Goal: Check status

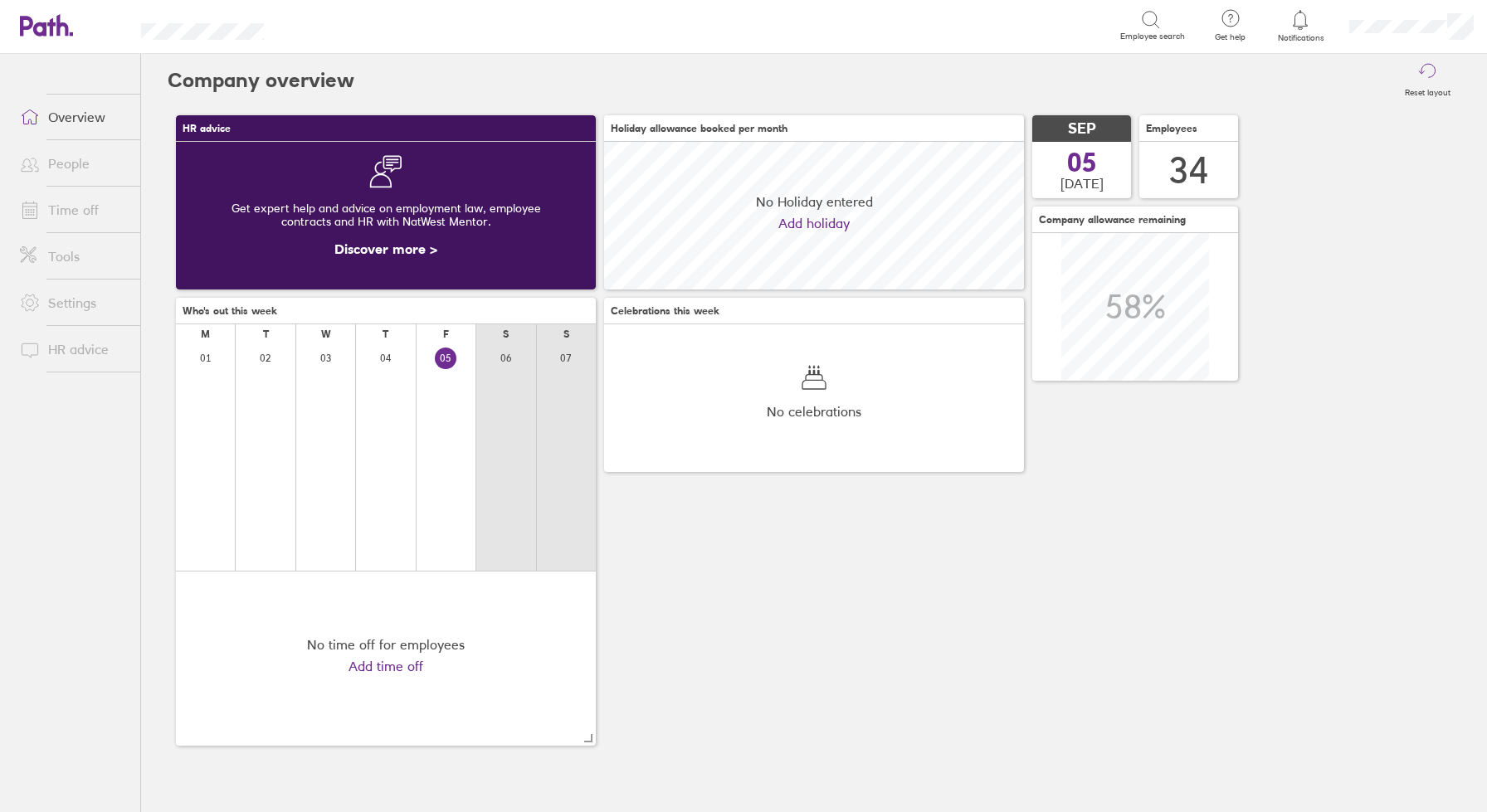
scroll to position [148, 420]
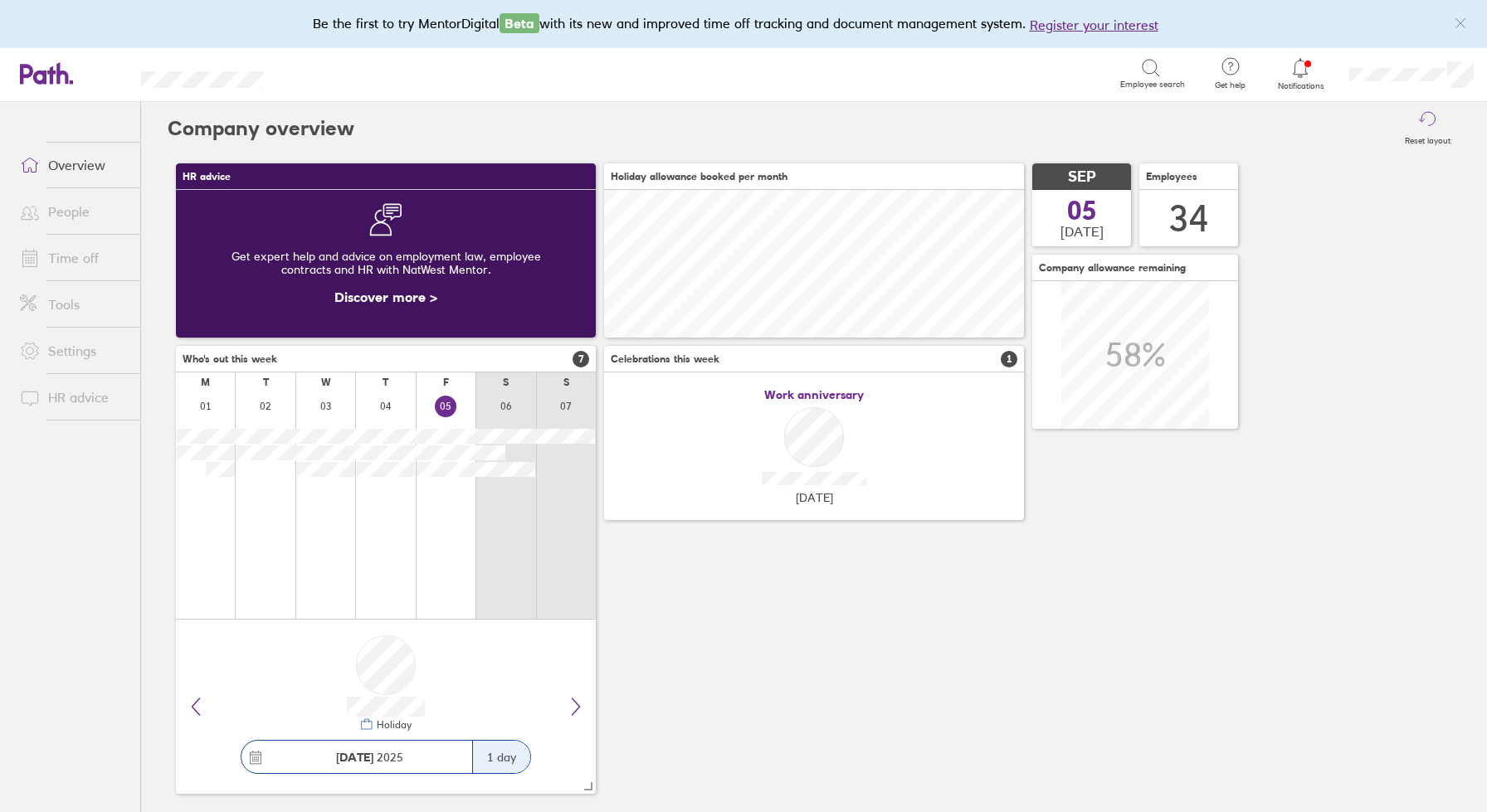
click at [66, 259] on link "Time off" at bounding box center [73, 257] width 134 height 33
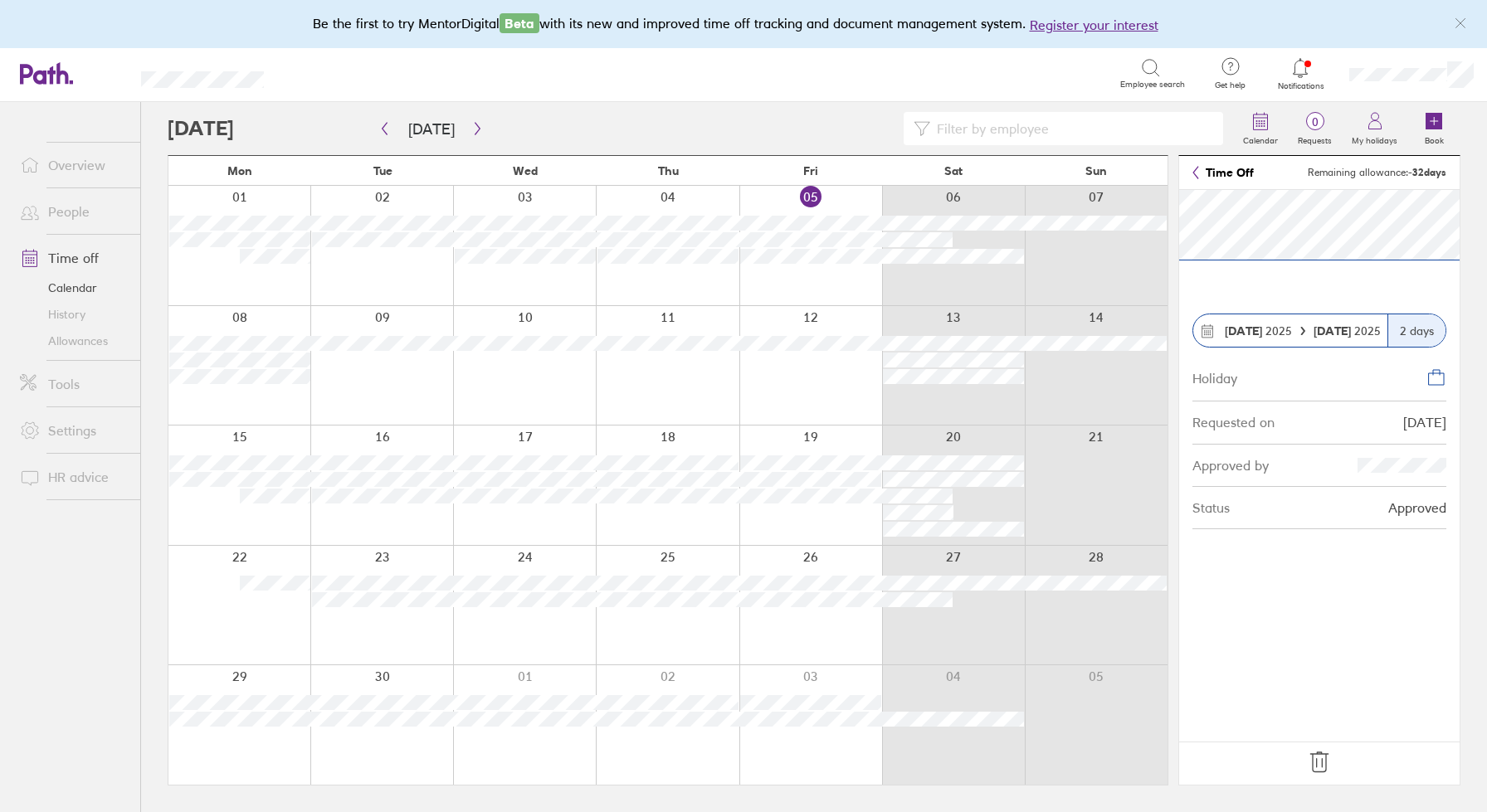
click at [1322, 643] on section "[DATE] [DATE] 2 days Holiday Requested on [DATE] Approved by Status Approved" at bounding box center [1319, 465] width 281 height 550
click at [1217, 169] on link "Time Off" at bounding box center [1223, 172] width 62 height 13
